Goal: Find specific page/section

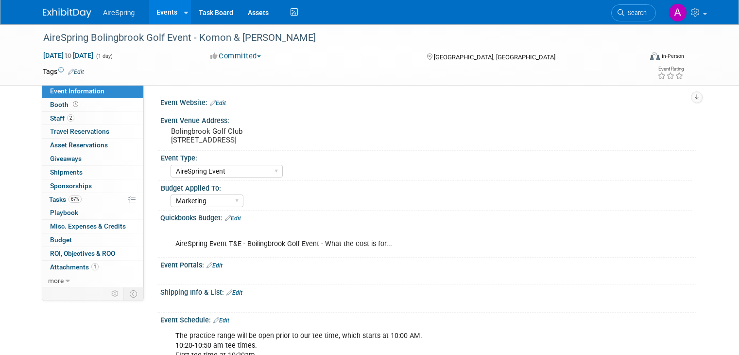
select select "AireSpring Event"
select select "Marketing"
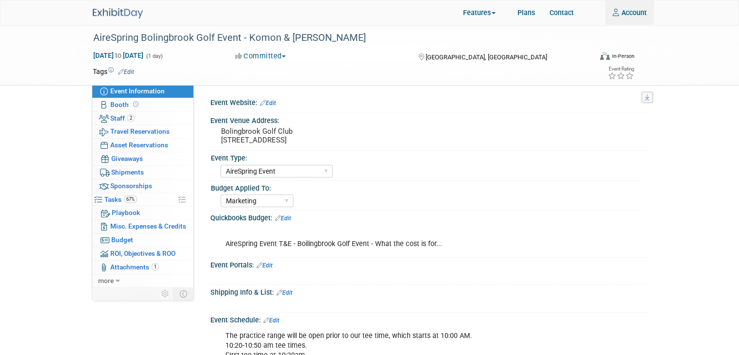
click at [164, 11] on div "Features In-Person Trade Shows Virtual Events Event Team Collaboration Asset Ma…" at bounding box center [370, 12] width 554 height 25
type input "angie.handal@airespring.com"
click at [124, 11] on img at bounding box center [118, 13] width 50 height 10
